Goal: Check status: Check status

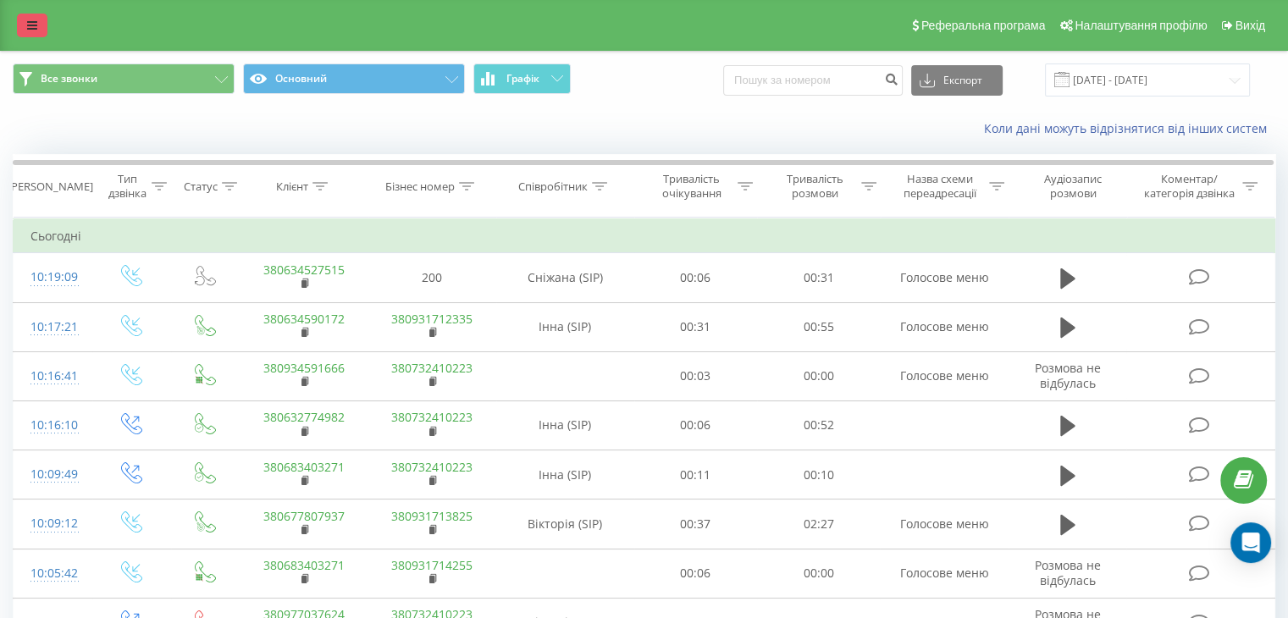
click at [17, 22] on link at bounding box center [32, 26] width 30 height 24
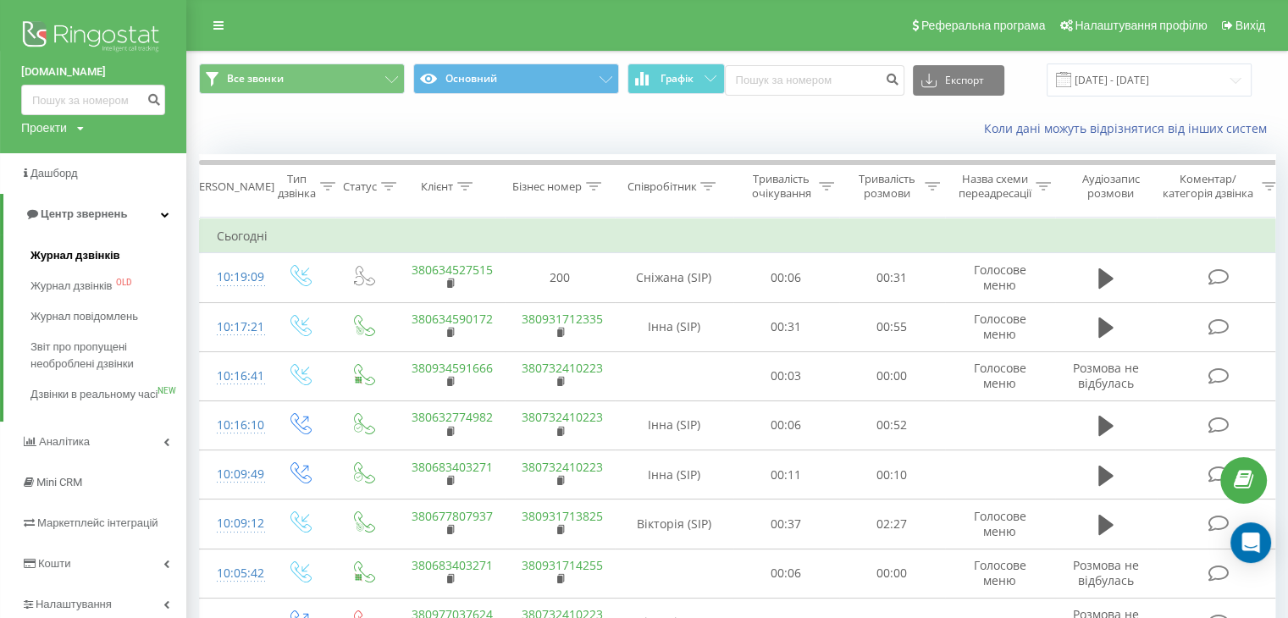
click at [102, 250] on span "Журнал дзвінків" at bounding box center [75, 255] width 90 height 17
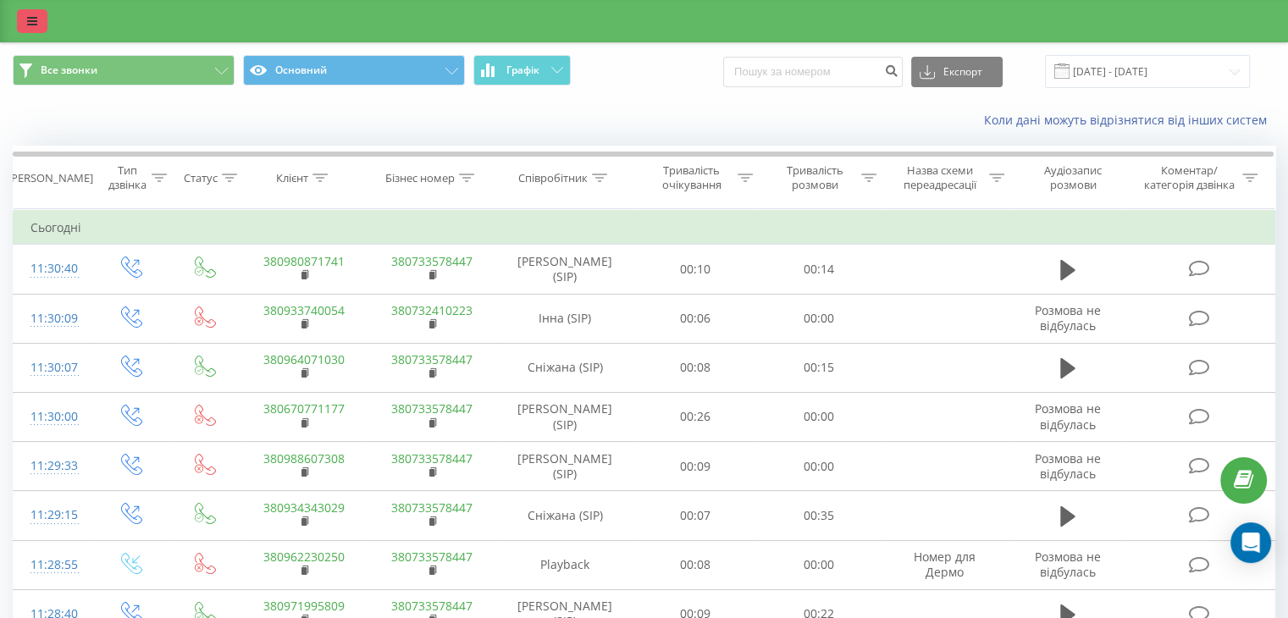
click at [34, 26] on icon at bounding box center [32, 21] width 10 height 12
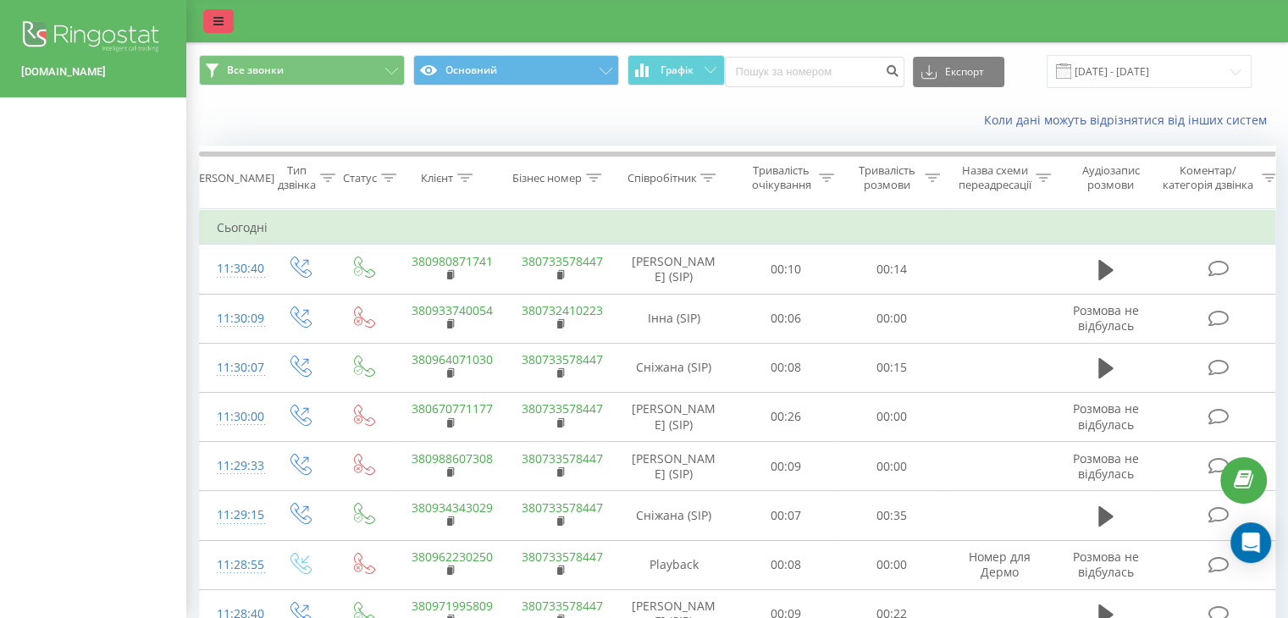
click at [215, 28] on link at bounding box center [218, 21] width 30 height 24
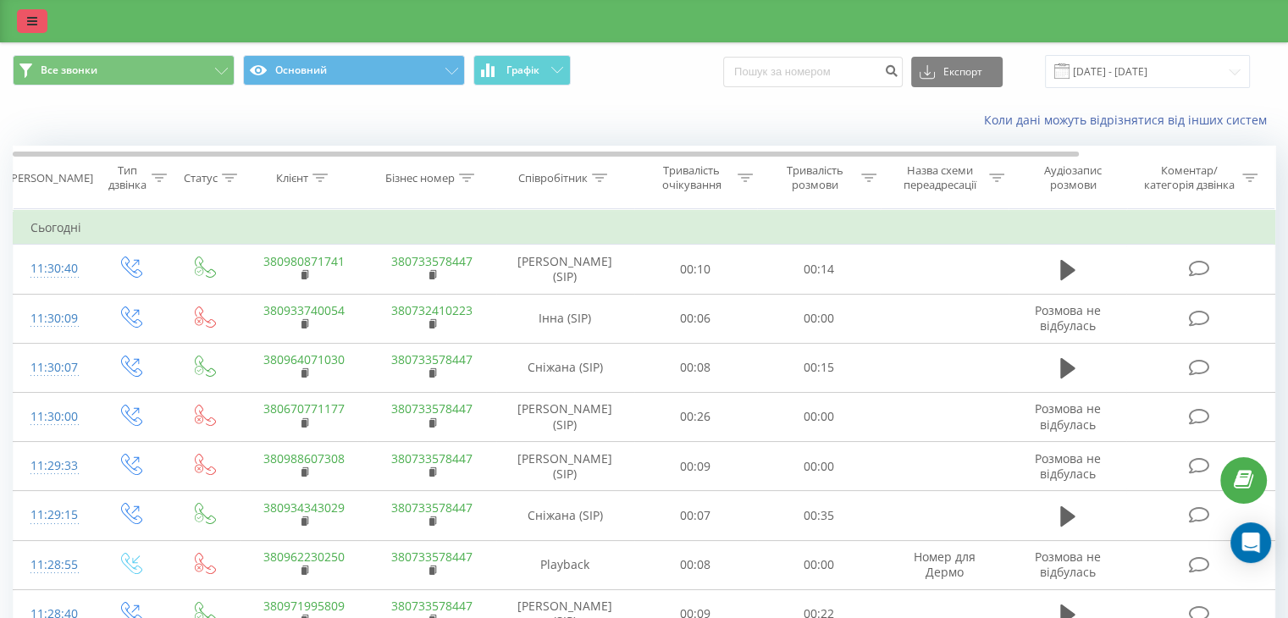
click at [40, 21] on link at bounding box center [32, 21] width 30 height 24
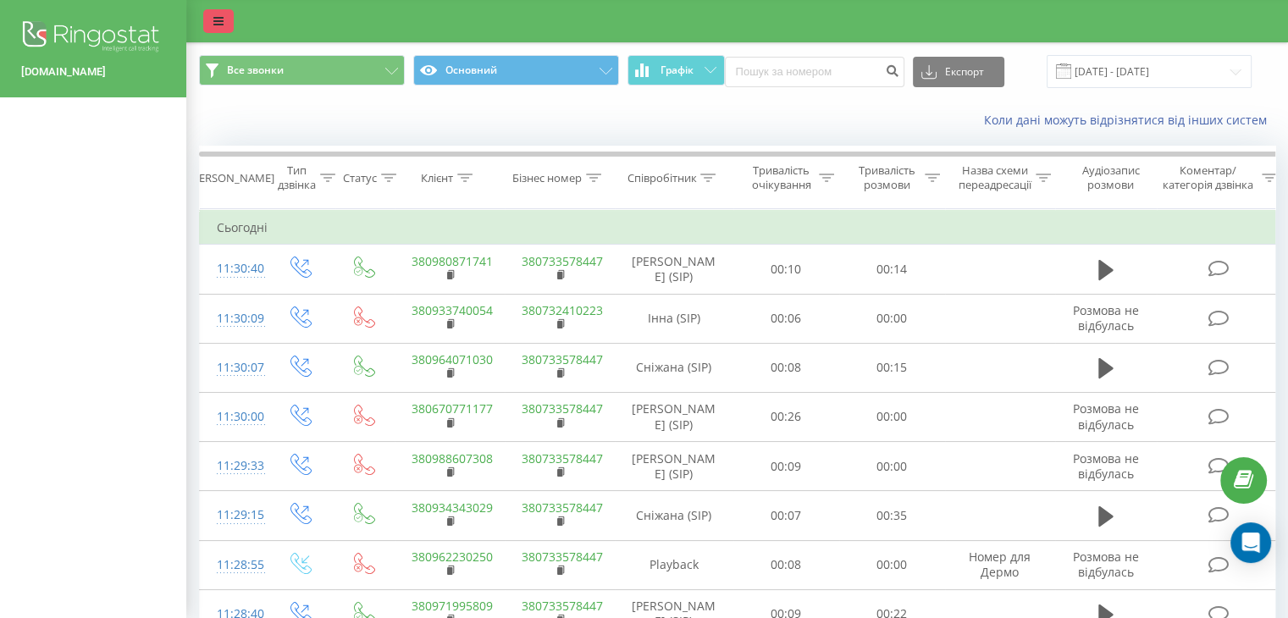
click at [228, 21] on link at bounding box center [218, 21] width 30 height 24
